Goal: Answer question/provide support

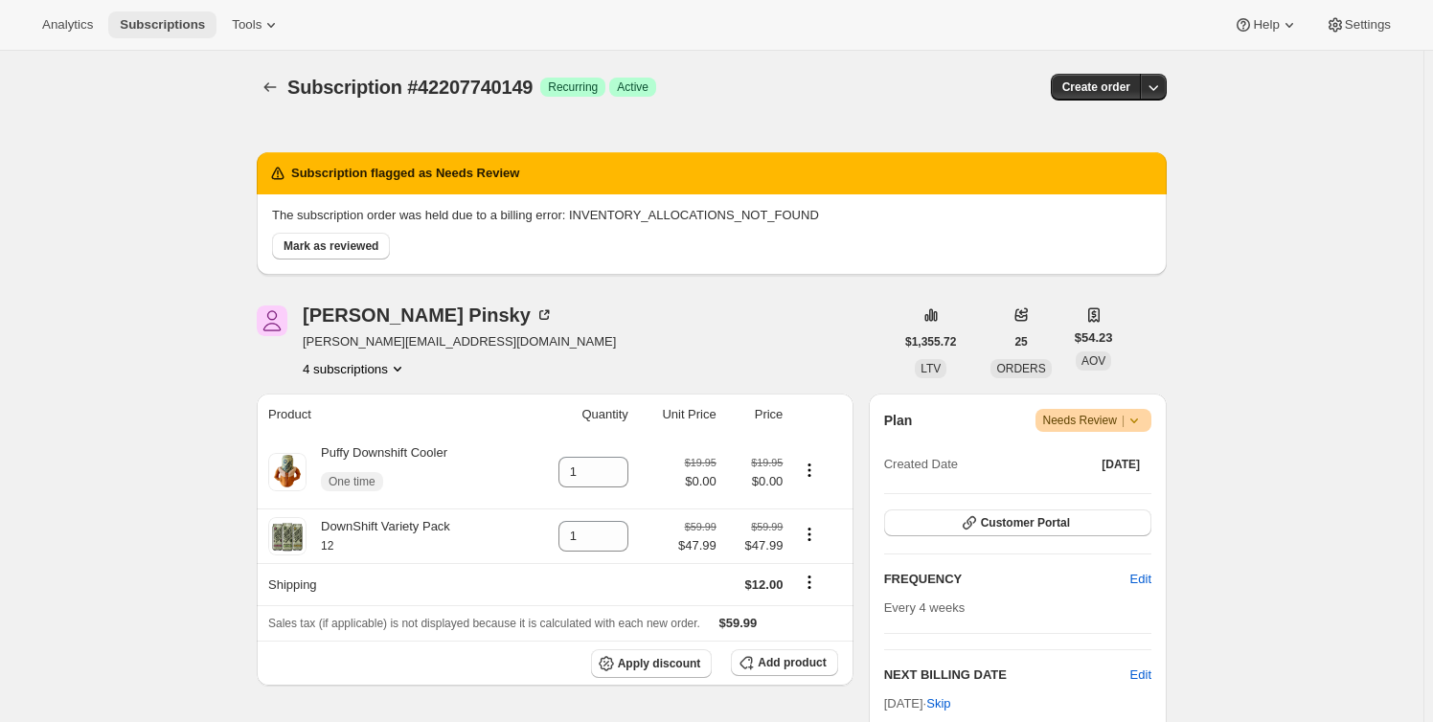
click at [164, 27] on span "Subscriptions" at bounding box center [162, 24] width 85 height 15
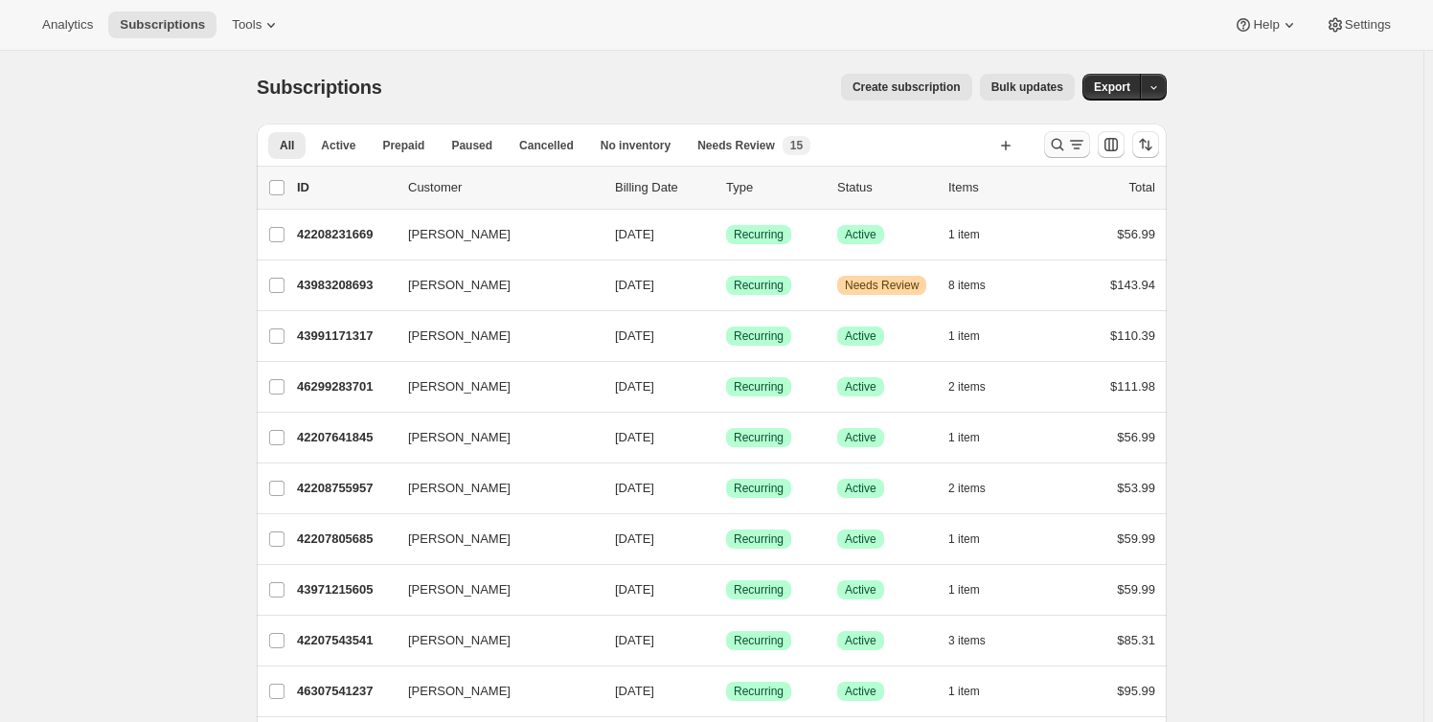
click at [1074, 148] on icon "Search and filter results" at bounding box center [1076, 144] width 19 height 19
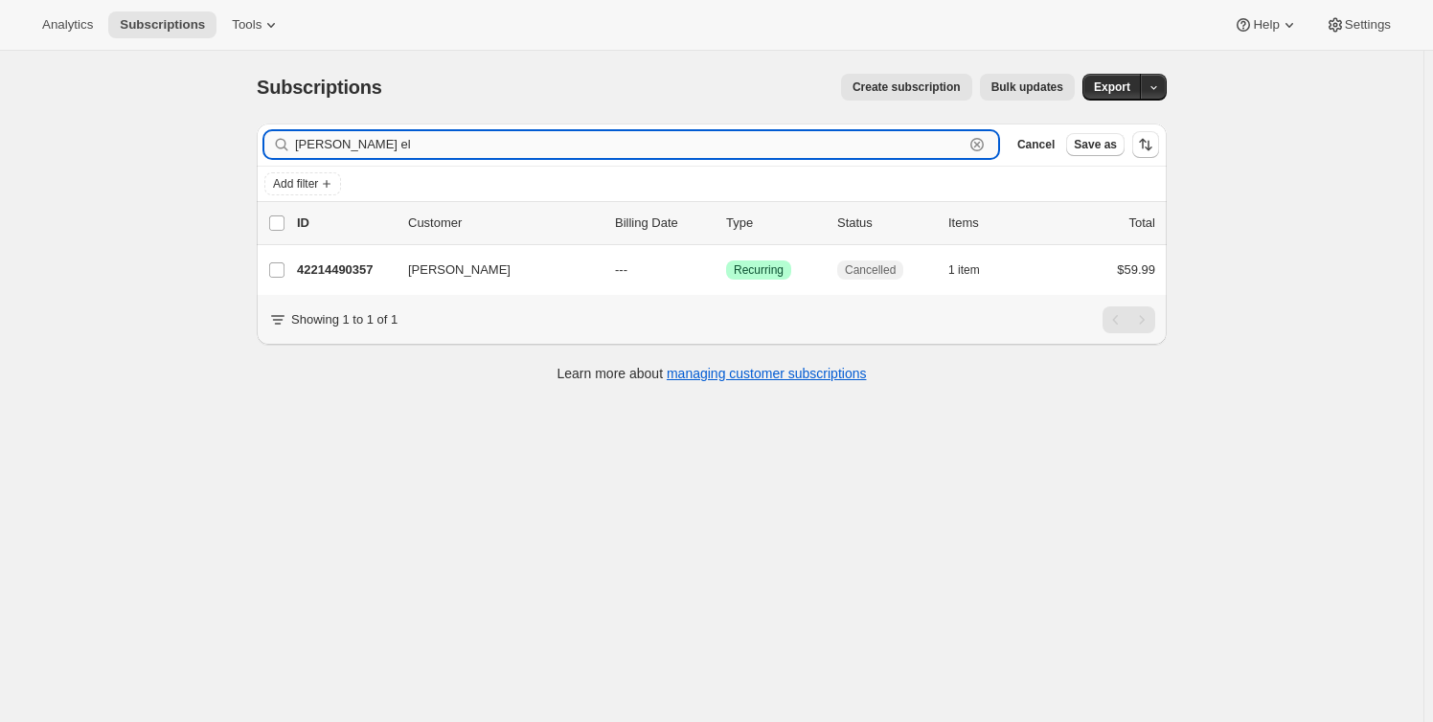
click at [347, 148] on input "[PERSON_NAME] el" at bounding box center [629, 144] width 669 height 27
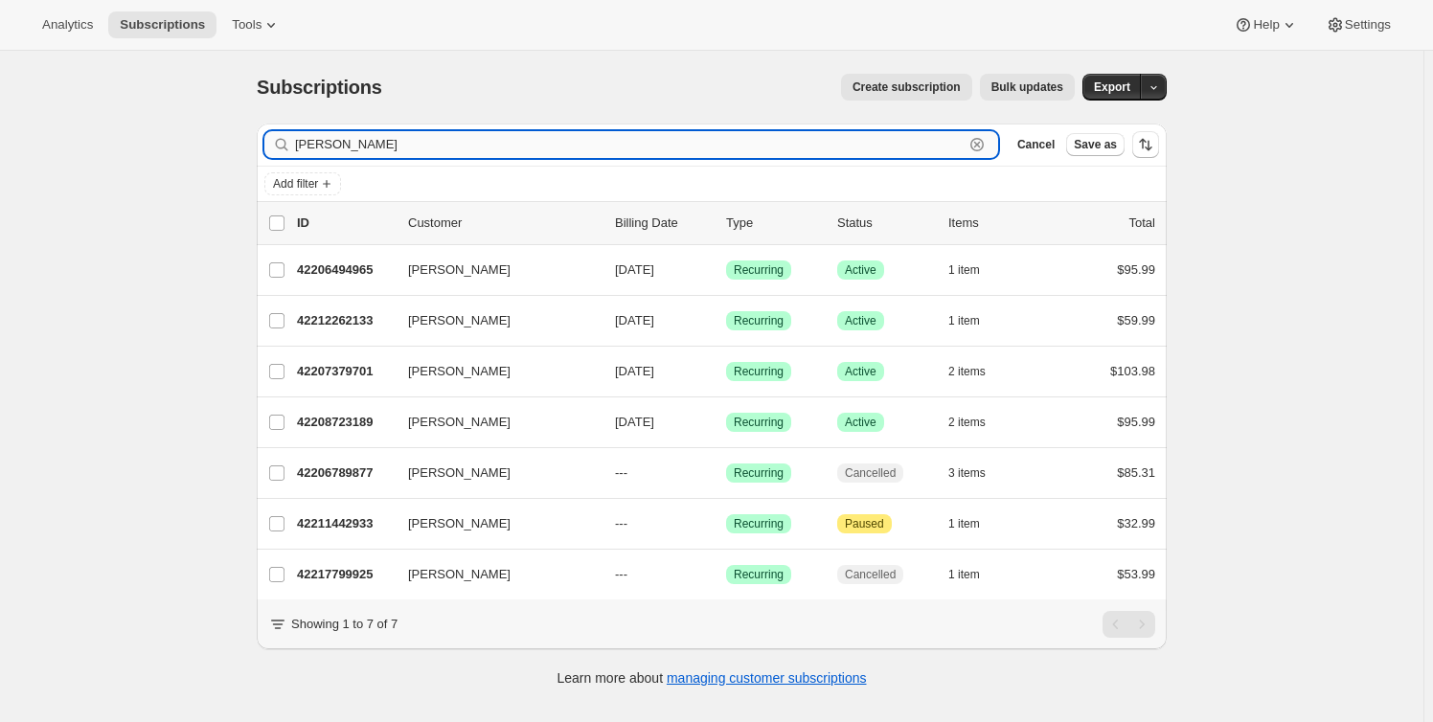
click at [369, 145] on input "[PERSON_NAME]" at bounding box center [629, 144] width 669 height 27
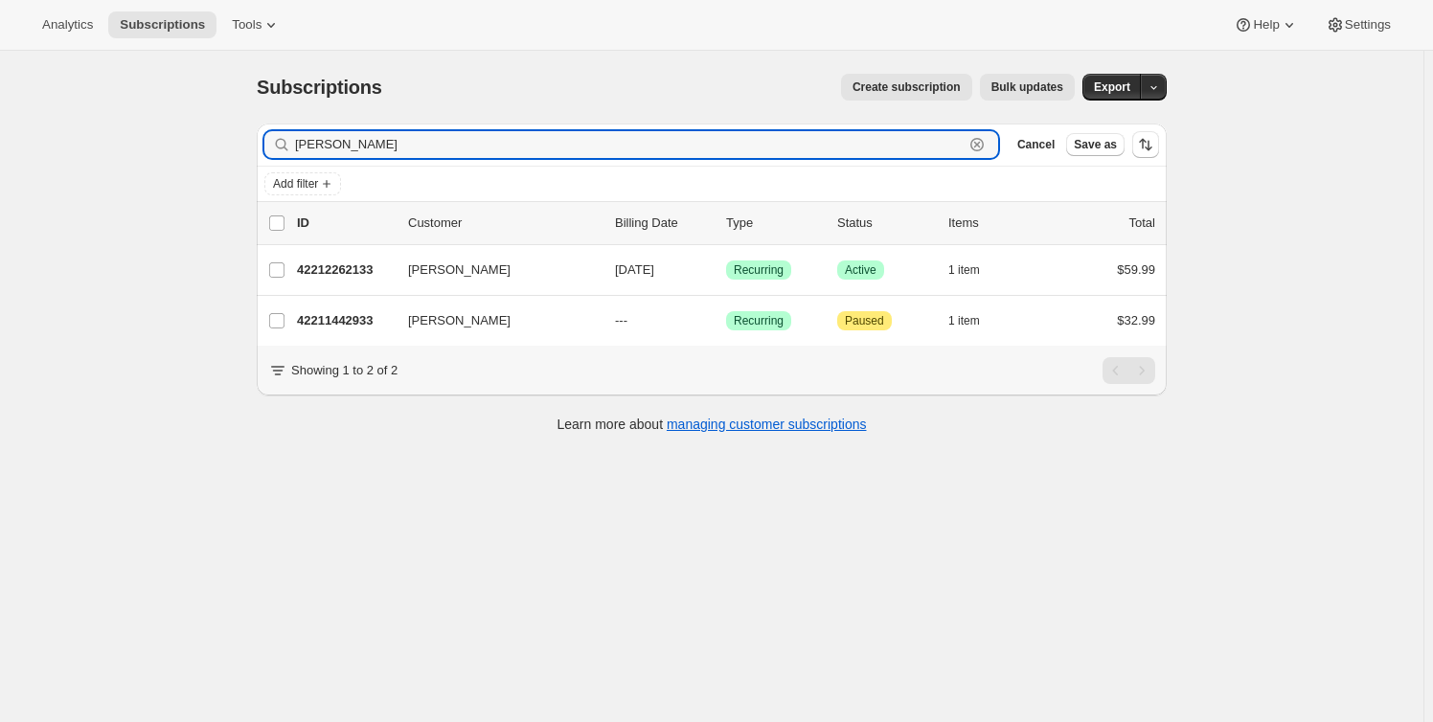
type input "[PERSON_NAME]"
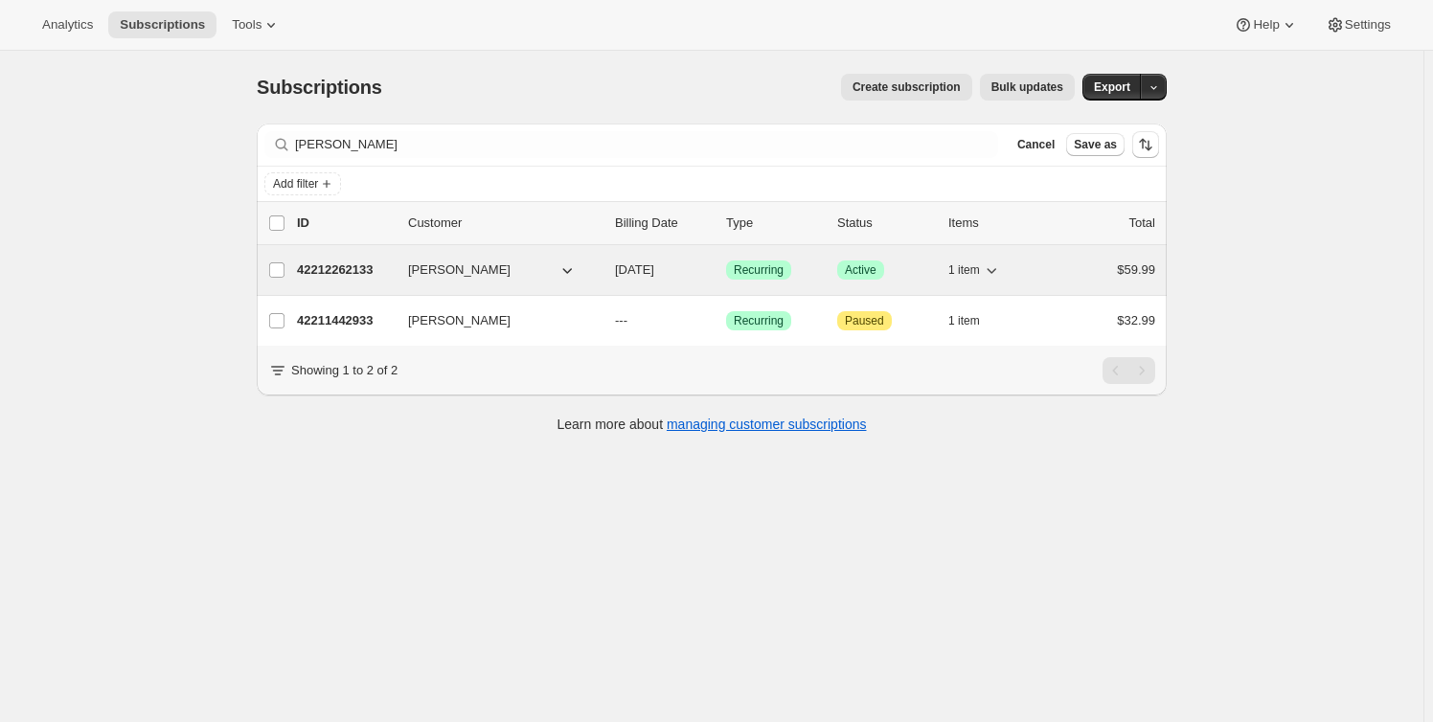
click at [369, 267] on p "42212262133" at bounding box center [345, 270] width 96 height 19
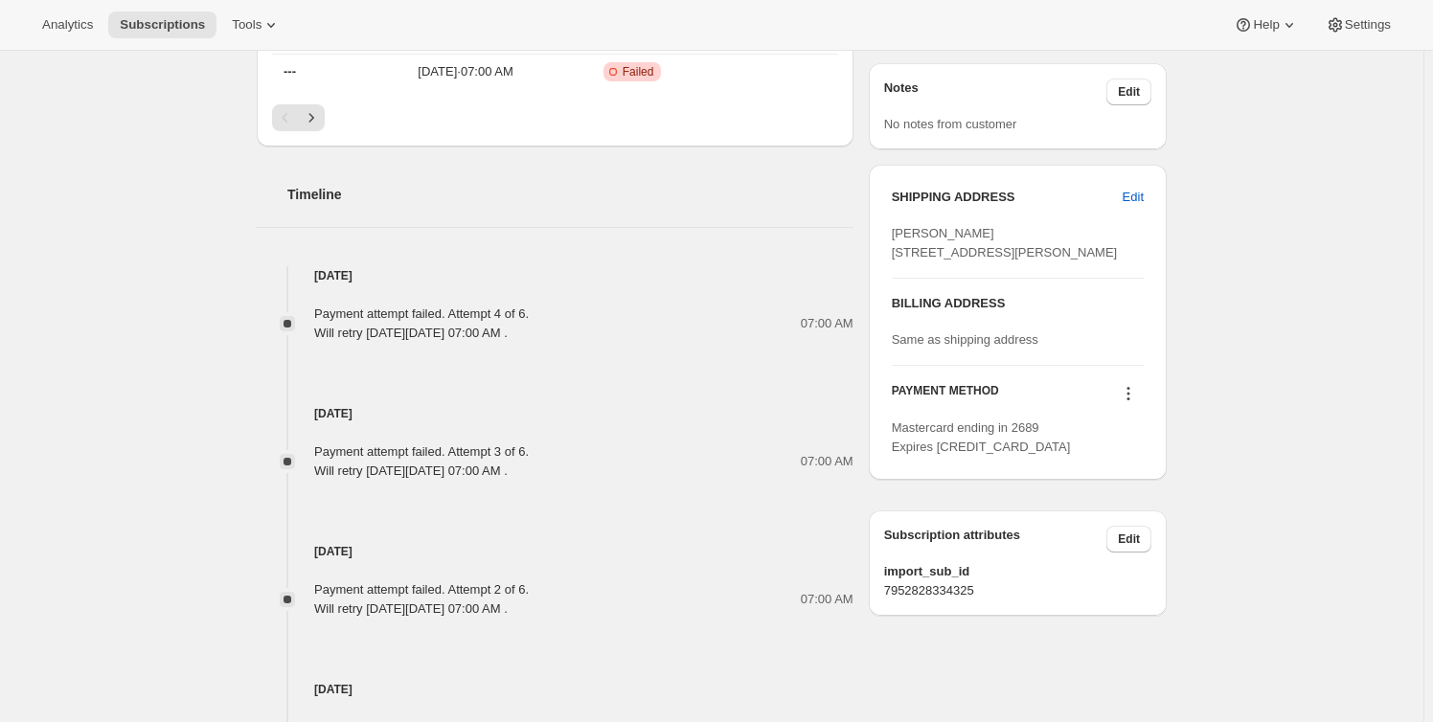
scroll to position [871, 0]
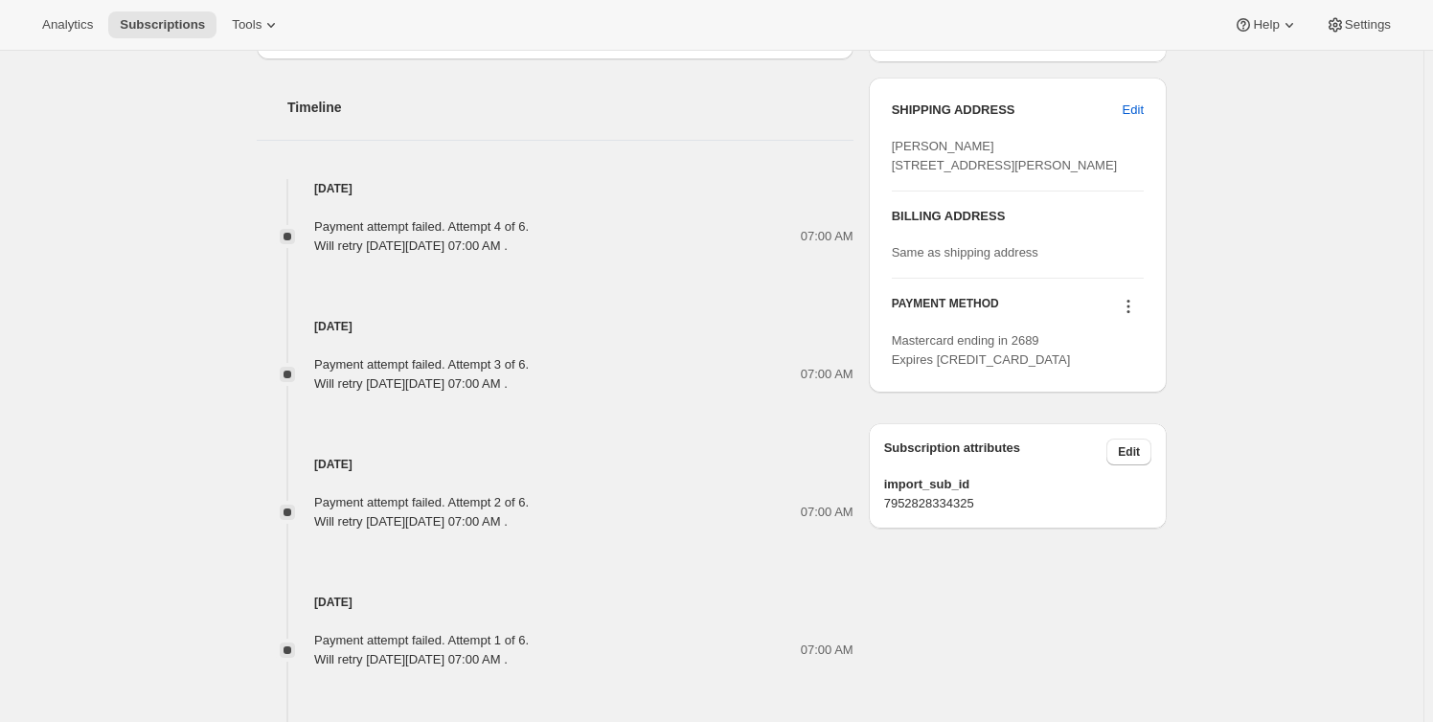
click at [1131, 313] on icon at bounding box center [1129, 311] width 3 height 3
click at [1145, 378] on span "Send link to update card" at bounding box center [1133, 380] width 134 height 14
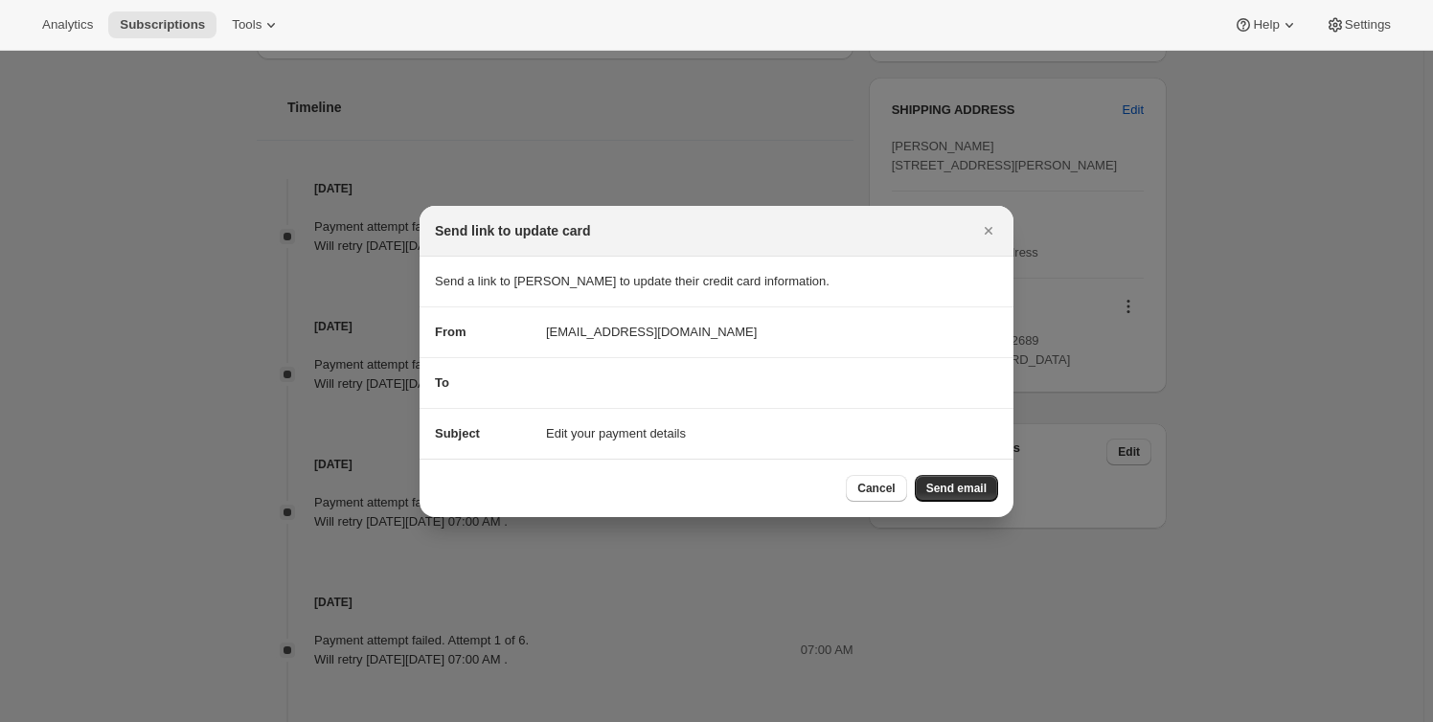
click at [591, 381] on div "To" at bounding box center [716, 383] width 563 height 19
click at [440, 378] on span "To" at bounding box center [442, 383] width 14 height 14
click at [963, 489] on span "Send email" at bounding box center [957, 488] width 60 height 15
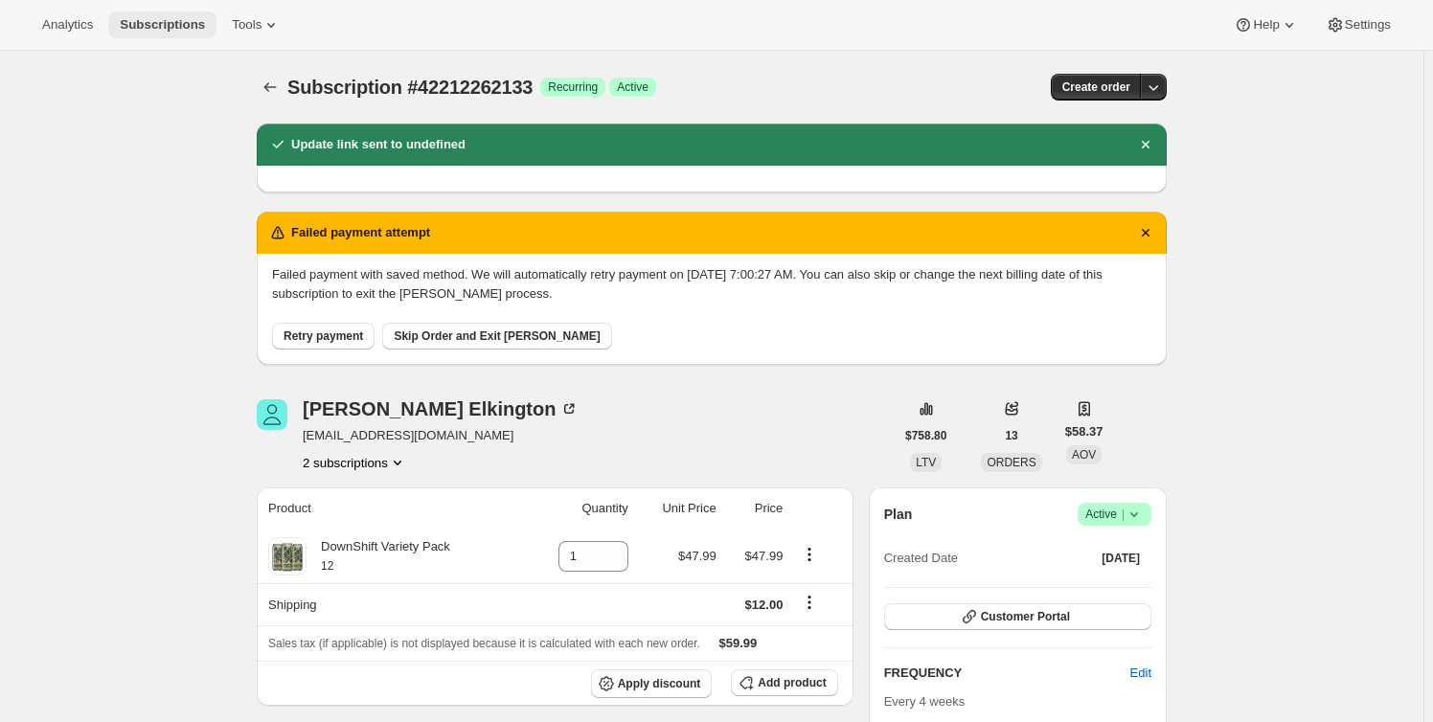
click at [172, 26] on span "Subscriptions" at bounding box center [162, 24] width 85 height 15
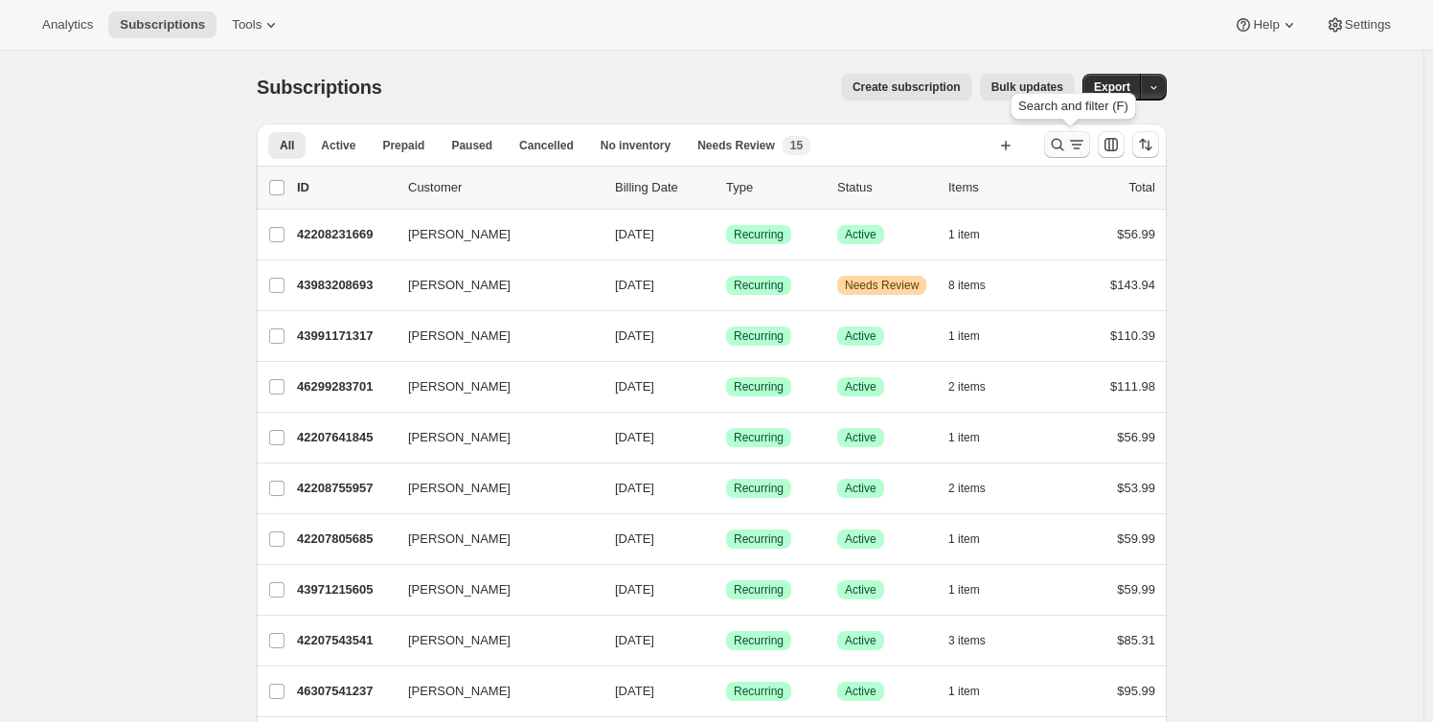
click at [1071, 142] on icon "Search and filter results" at bounding box center [1076, 144] width 19 height 19
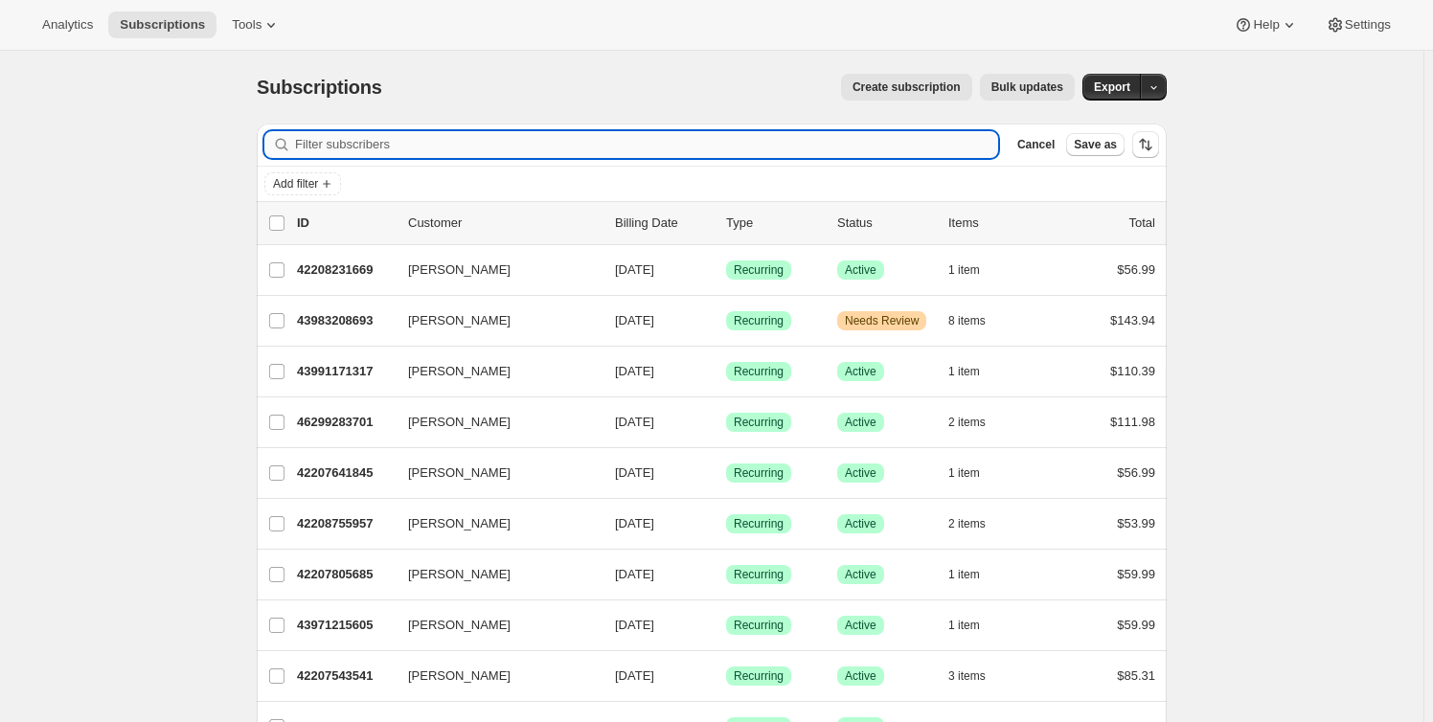
click at [504, 147] on input "Filter subscribers" at bounding box center [646, 144] width 703 height 27
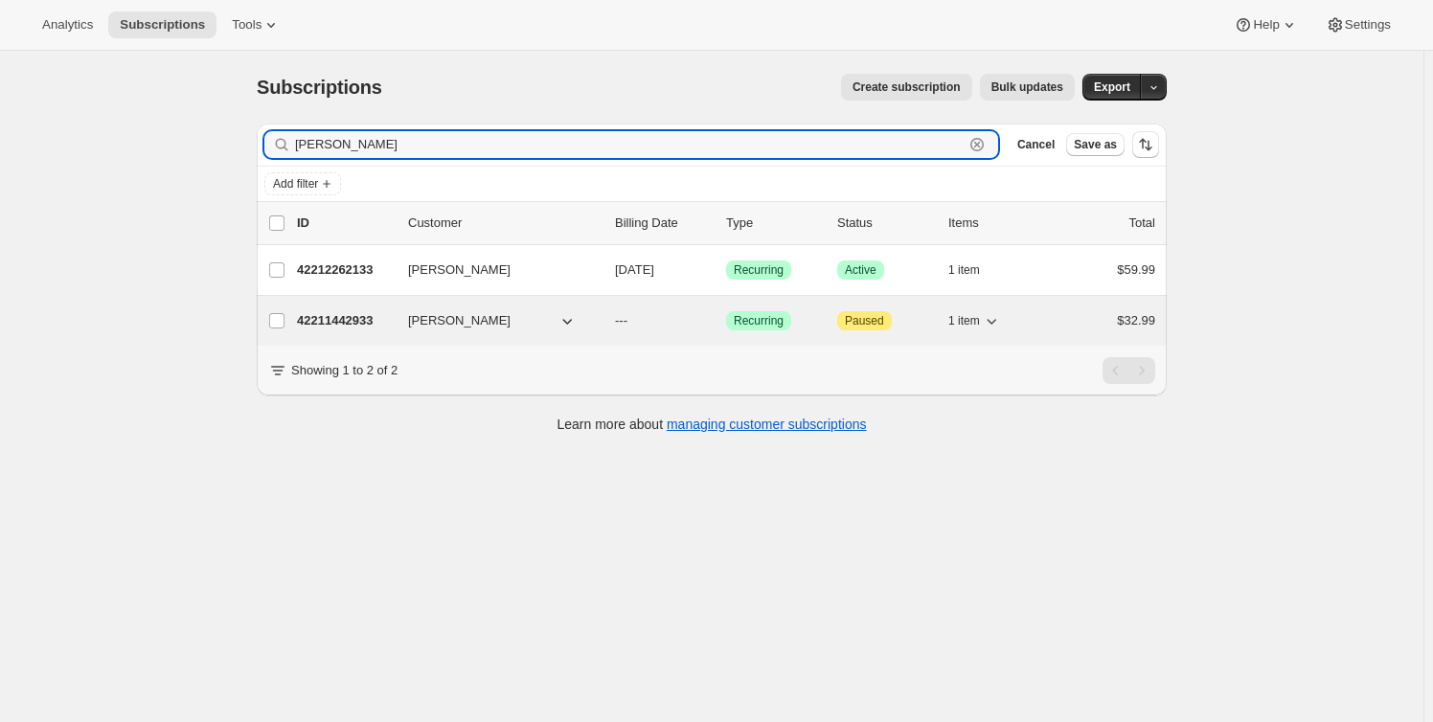
type input "[PERSON_NAME]"
click at [350, 322] on p "42211442933" at bounding box center [345, 320] width 96 height 19
